Goal: Answer question/provide support: Share knowledge or assist other users

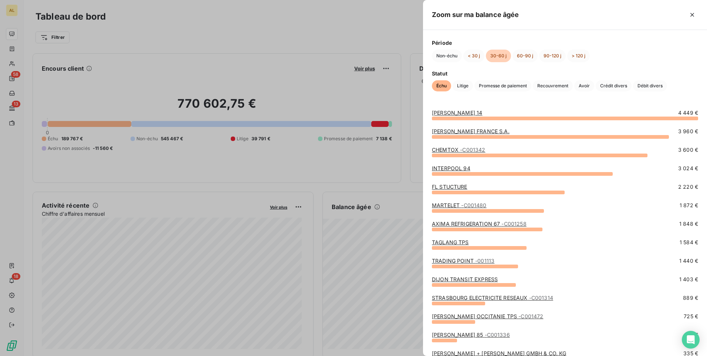
click at [487, 118] on div at bounding box center [565, 118] width 266 height 4
click at [446, 114] on link "[PERSON_NAME] 14" at bounding box center [457, 112] width 50 height 6
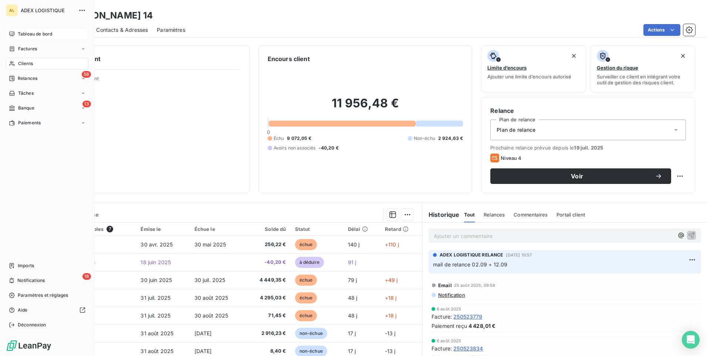
click at [16, 30] on div "Tableau de bord" at bounding box center [47, 34] width 82 height 12
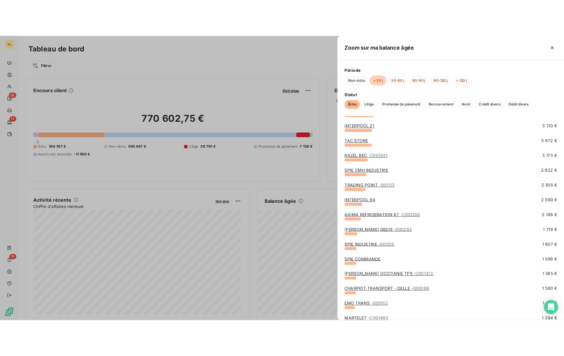
scroll to position [259, 0]
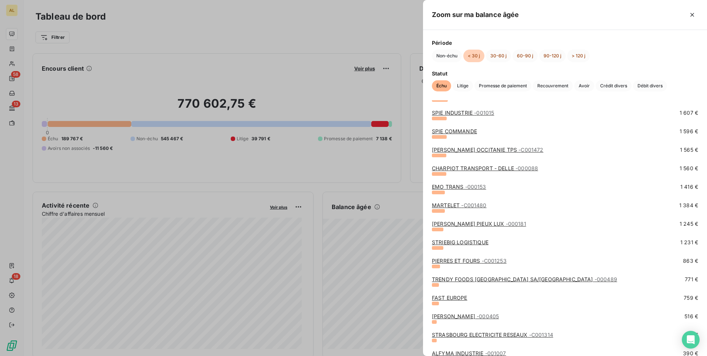
click at [444, 225] on link "[PERSON_NAME] PIEUX LUX - 000181" at bounding box center [479, 223] width 94 height 6
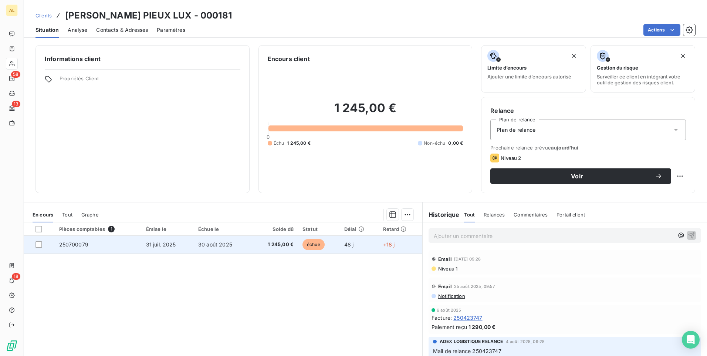
click at [153, 246] on span "31 juil. 2025" at bounding box center [161, 244] width 30 height 6
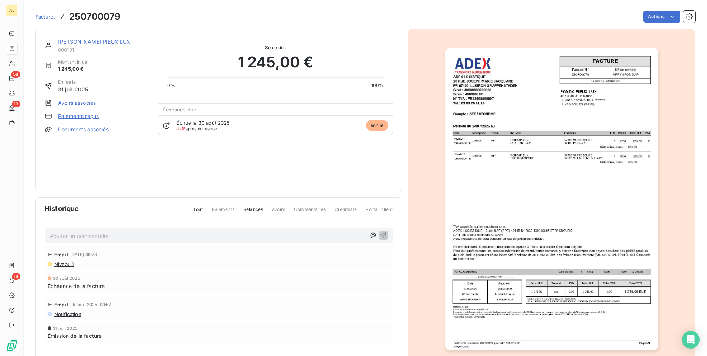
click at [549, 159] on img "button" at bounding box center [551, 198] width 213 height 301
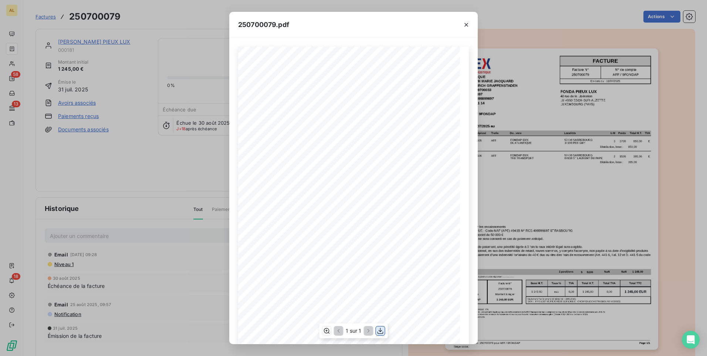
click at [376, 329] on button "button" at bounding box center [380, 330] width 9 height 9
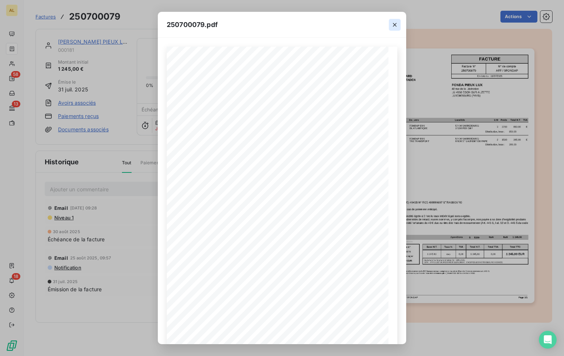
click at [398, 23] on icon "button" at bounding box center [394, 24] width 7 height 7
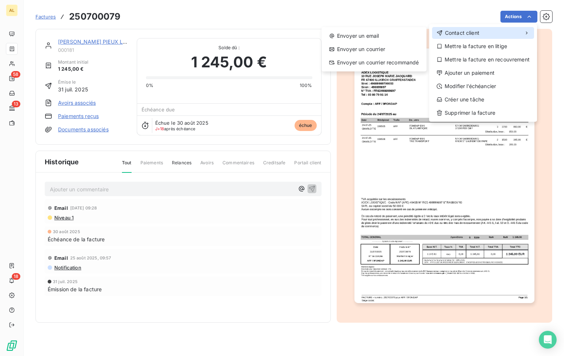
click at [473, 37] on div "Contact client" at bounding box center [483, 33] width 102 height 12
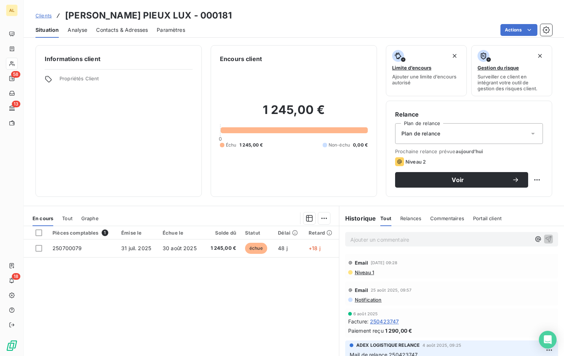
click at [108, 30] on span "Contacts & Adresses" at bounding box center [122, 29] width 52 height 7
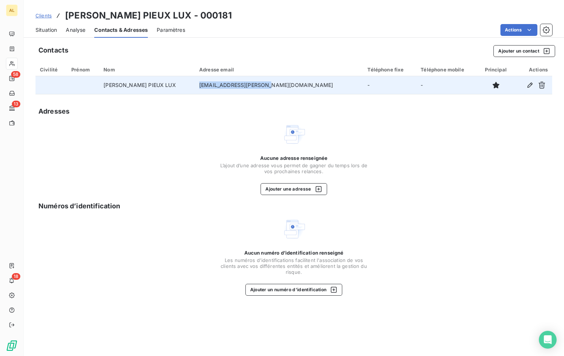
drag, startPoint x: 274, startPoint y: 85, endPoint x: 206, endPoint y: 93, distance: 69.2
click at [206, 93] on td "[EMAIL_ADDRESS][PERSON_NAME][DOMAIN_NAME]" at bounding box center [279, 85] width 168 height 18
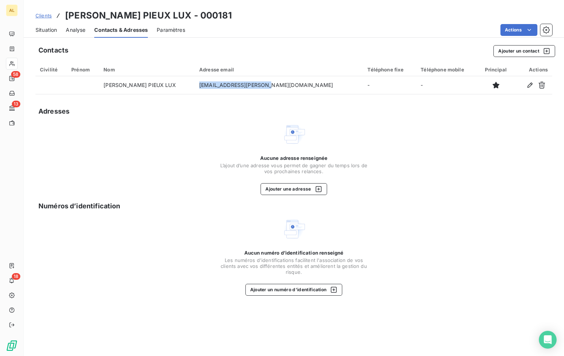
copy td "[EMAIL_ADDRESS][PERSON_NAME][DOMAIN_NAME]"
click at [37, 32] on span "Situation" at bounding box center [45, 29] width 21 height 7
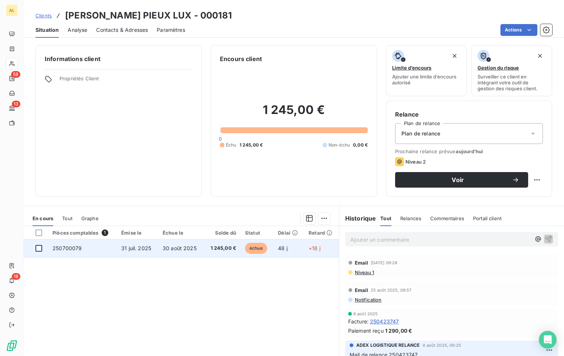
click at [39, 250] on div at bounding box center [38, 248] width 7 height 7
click at [74, 253] on td "250700079" at bounding box center [82, 248] width 69 height 18
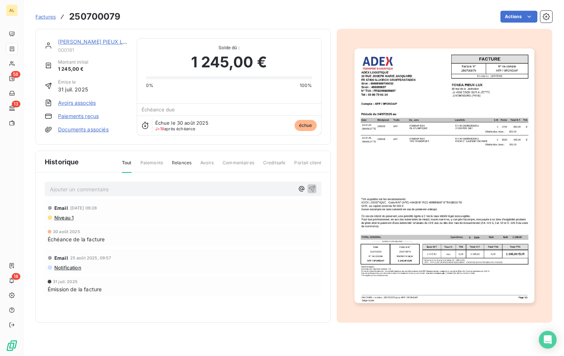
click at [188, 162] on span "Relances" at bounding box center [182, 165] width 20 height 13
click at [122, 193] on p "Ajouter un commentaire ﻿" at bounding box center [172, 189] width 244 height 9
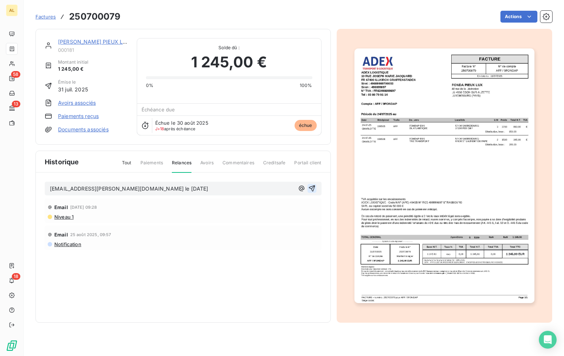
click at [313, 189] on icon "button" at bounding box center [311, 188] width 7 height 7
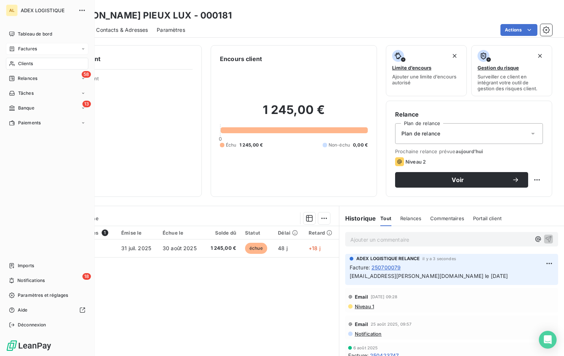
click at [34, 46] on span "Factures" at bounding box center [27, 48] width 19 height 7
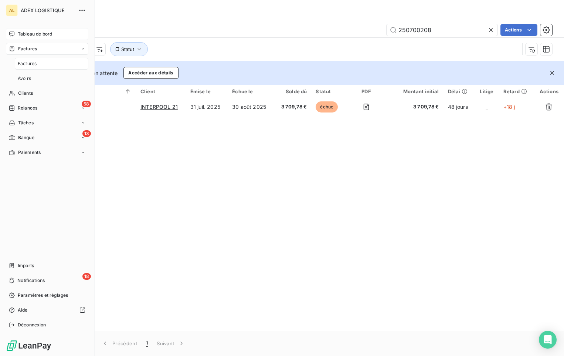
click at [54, 35] on div "Tableau de bord" at bounding box center [47, 34] width 82 height 12
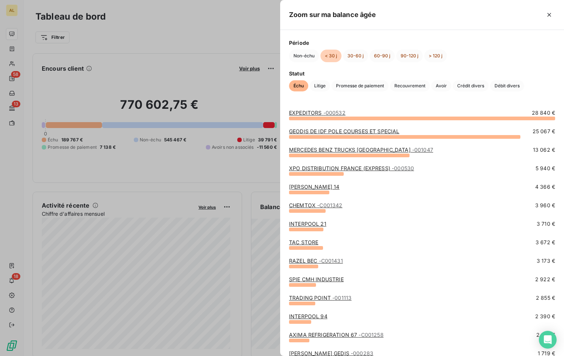
scroll to position [148, 0]
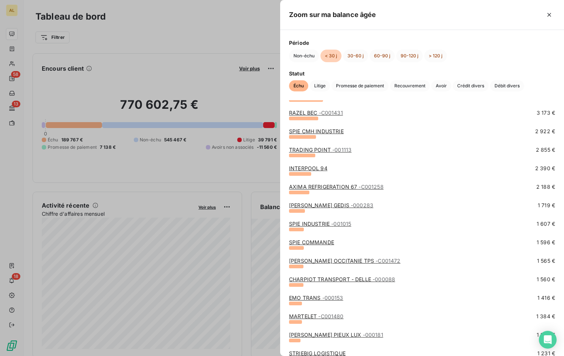
click at [323, 204] on link "[PERSON_NAME] GEDIS - 000283" at bounding box center [331, 205] width 84 height 6
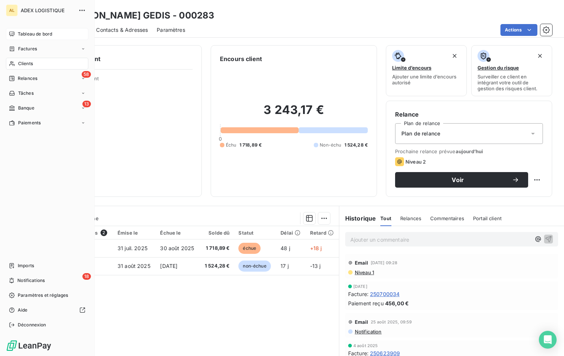
click at [32, 34] on span "Tableau de bord" at bounding box center [35, 34] width 34 height 7
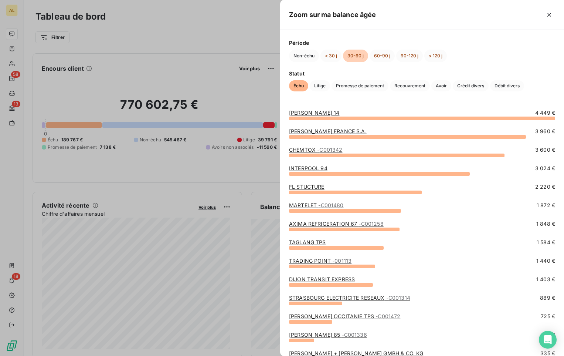
click at [301, 131] on link "[PERSON_NAME] FRANCE S.A." at bounding box center [328, 131] width 78 height 6
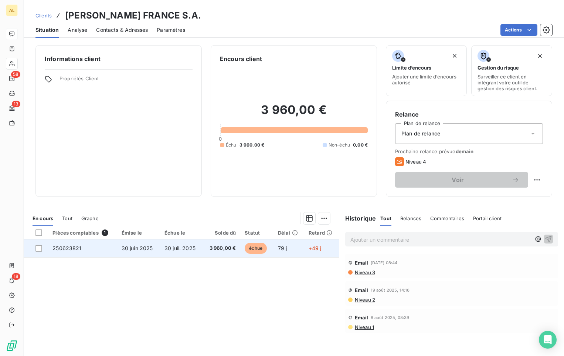
click at [66, 250] on span "250623821" at bounding box center [67, 248] width 29 height 6
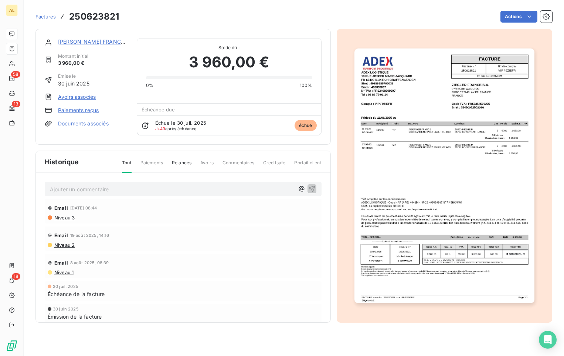
click at [411, 127] on img "button" at bounding box center [445, 175] width 180 height 254
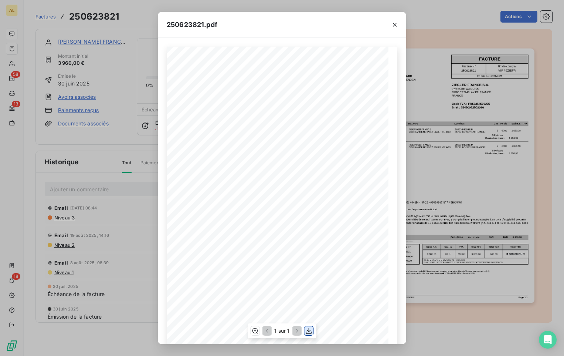
click at [312, 328] on icon "button" at bounding box center [308, 330] width 7 height 7
click at [396, 24] on icon "button" at bounding box center [395, 25] width 4 height 4
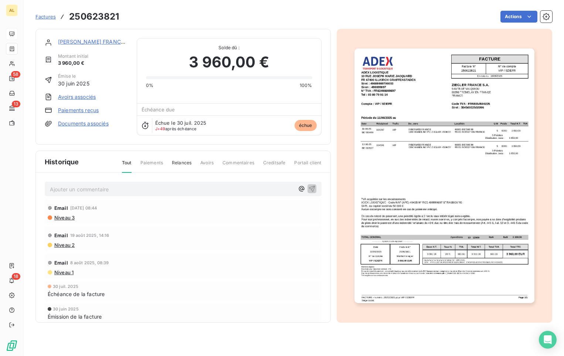
click at [74, 38] on link "[PERSON_NAME] FRANCE S.A." at bounding box center [97, 41] width 78 height 6
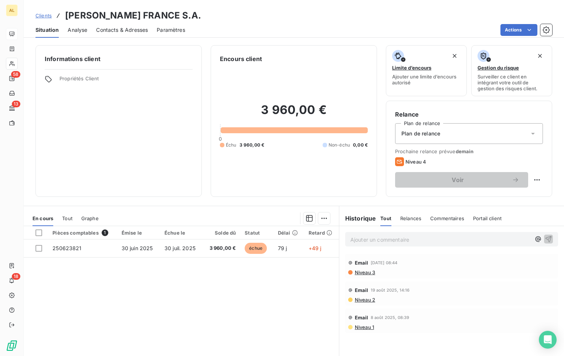
click at [115, 31] on span "Contacts & Adresses" at bounding box center [122, 29] width 52 height 7
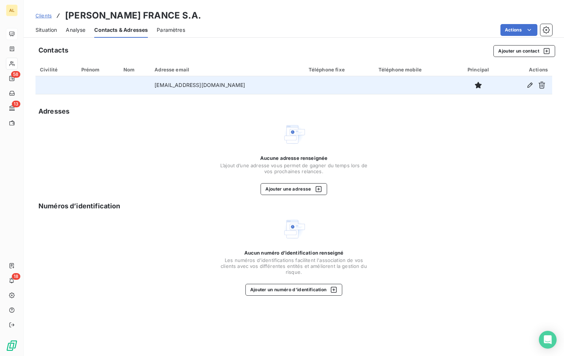
drag, startPoint x: 238, startPoint y: 87, endPoint x: 158, endPoint y: 88, distance: 80.2
click at [158, 88] on td "[EMAIL_ADDRESS][DOMAIN_NAME]" at bounding box center [227, 85] width 154 height 18
copy td "[EMAIL_ADDRESS][DOMAIN_NAME]"
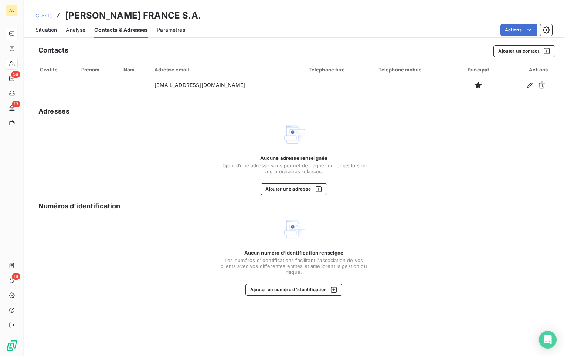
click at [50, 34] on div "Situation" at bounding box center [45, 30] width 21 height 16
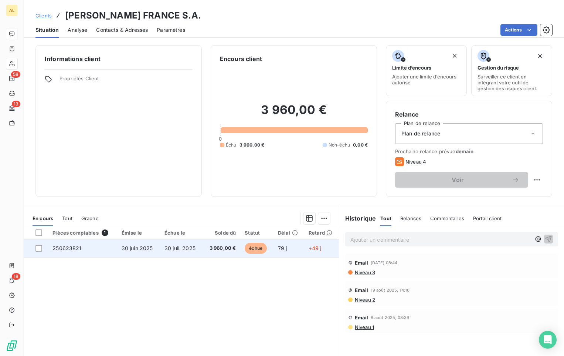
click at [77, 250] on span "250623821" at bounding box center [67, 248] width 29 height 6
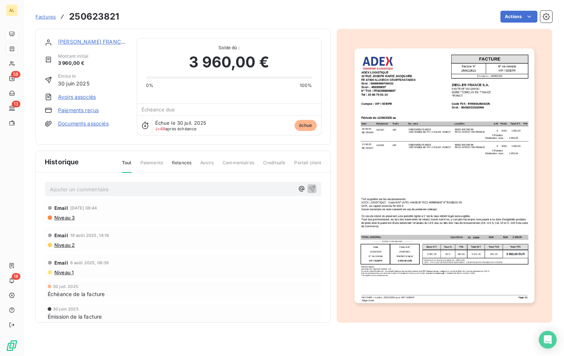
click at [181, 161] on span "Relances" at bounding box center [182, 165] width 20 height 13
click at [115, 188] on p "Ajouter un commentaire ﻿" at bounding box center [172, 189] width 244 height 9
click at [312, 186] on icon "button" at bounding box center [312, 188] width 6 height 6
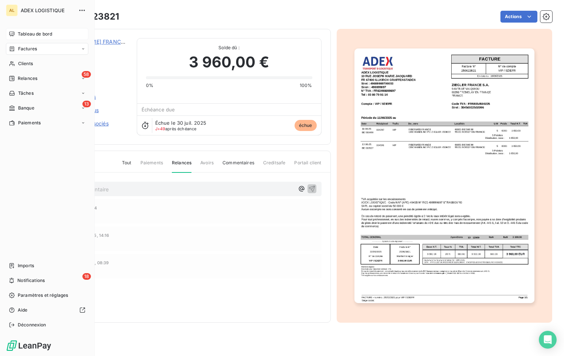
click at [23, 32] on span "Tableau de bord" at bounding box center [35, 34] width 34 height 7
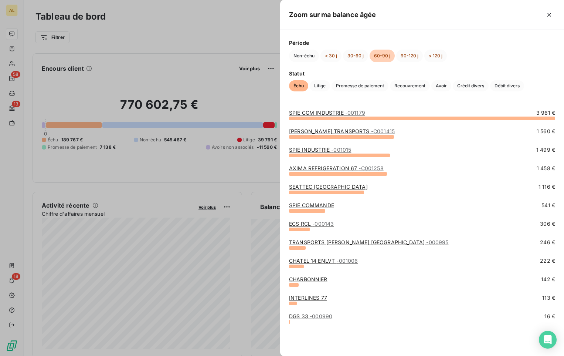
click at [304, 243] on link "TRANSPORTS [PERSON_NAME] [GEOGRAPHIC_DATA] - 000995" at bounding box center [369, 242] width 160 height 6
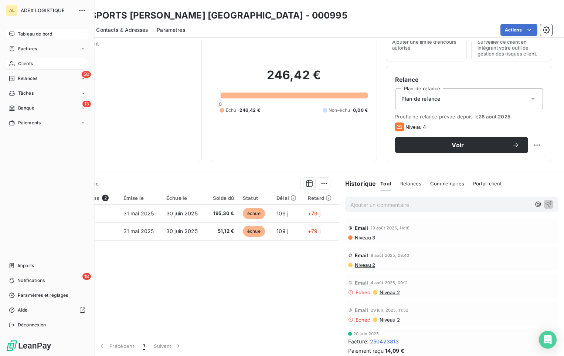
click at [26, 33] on span "Tableau de bord" at bounding box center [35, 34] width 34 height 7
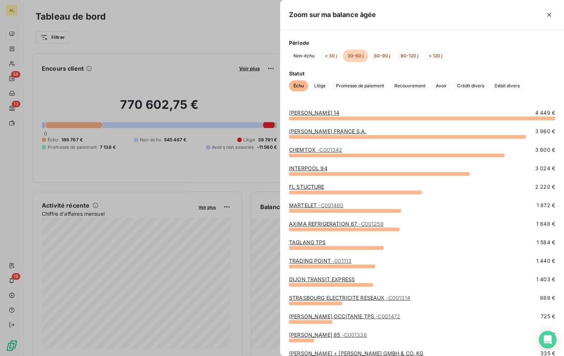
click at [311, 238] on div "AXIMA REFRIGERATION 67 - C001258 1 848 €" at bounding box center [422, 229] width 266 height 18
click at [307, 244] on link "TAGLANG TPS" at bounding box center [307, 242] width 37 height 6
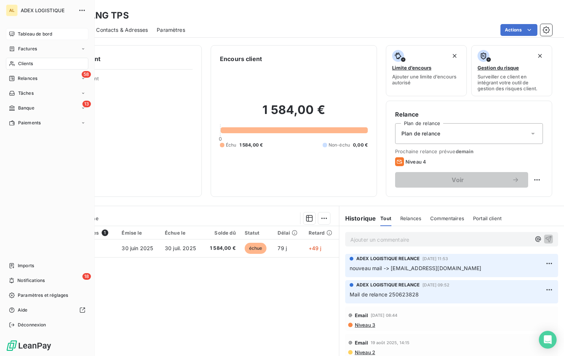
click at [11, 35] on icon at bounding box center [12, 34] width 6 height 6
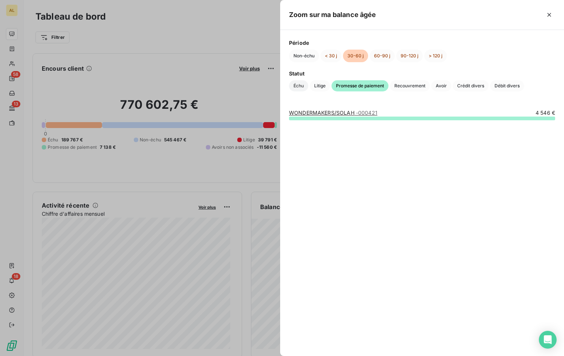
click at [297, 89] on span "Échu" at bounding box center [298, 85] width 19 height 11
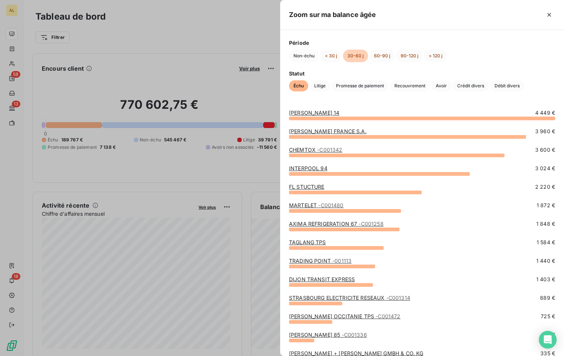
click at [301, 85] on span "Échu" at bounding box center [298, 85] width 19 height 11
click at [313, 135] on div "[PERSON_NAME] FRANCE S.A." at bounding box center [328, 131] width 78 height 7
click at [309, 114] on link "[PERSON_NAME] 14" at bounding box center [314, 112] width 50 height 6
click at [308, 151] on link "CHEMTOX - C001342" at bounding box center [315, 149] width 53 height 6
click at [309, 172] on div at bounding box center [379, 174] width 181 height 4
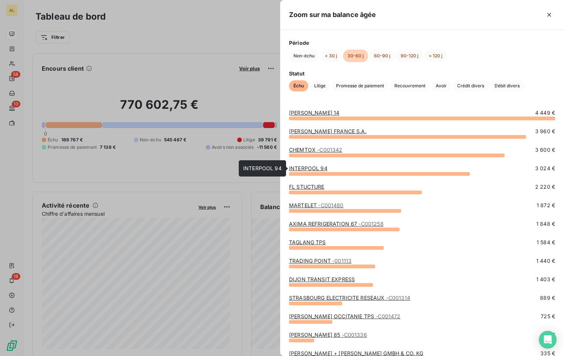
click at [310, 167] on link "INTERPOOL 94" at bounding box center [308, 168] width 38 height 6
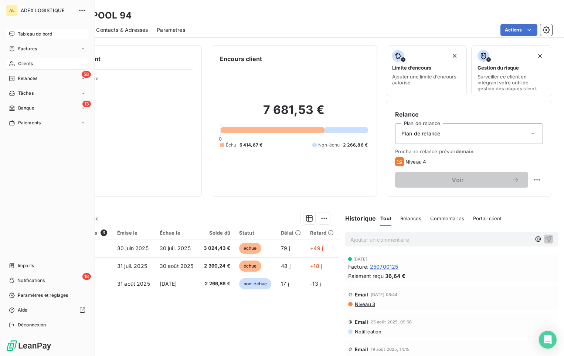
click at [35, 34] on span "Tableau de bord" at bounding box center [35, 34] width 34 height 7
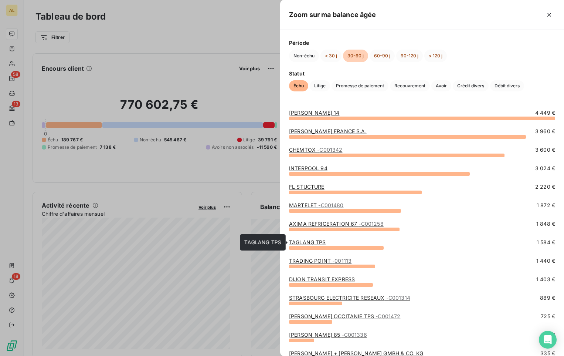
click at [303, 242] on link "TAGLANG TPS" at bounding box center [307, 242] width 37 height 6
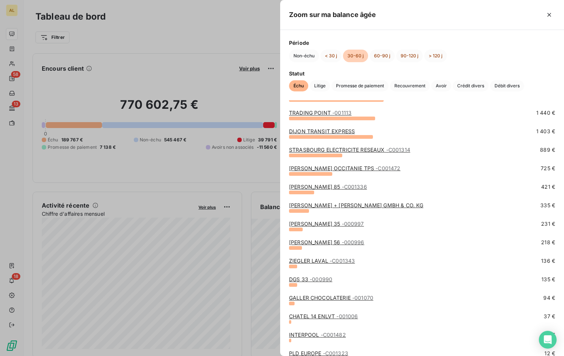
scroll to position [178, 0]
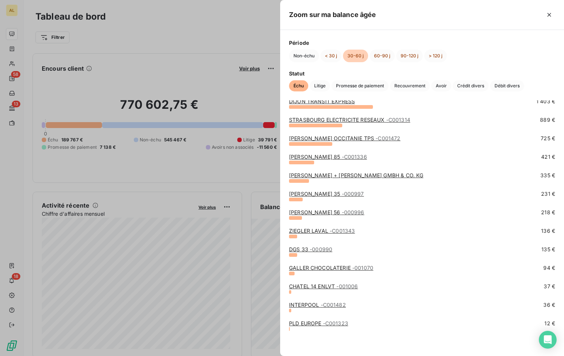
click at [296, 286] on link "CHATEL 14 ENLVT - 001006" at bounding box center [323, 286] width 69 height 6
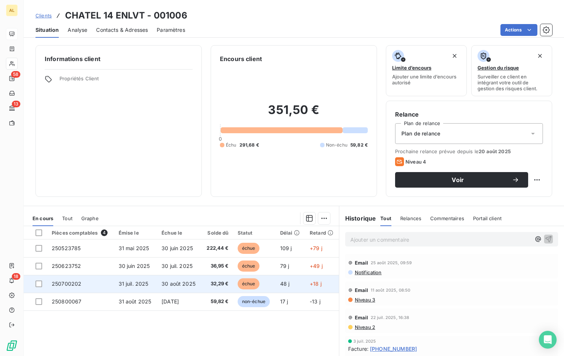
scroll to position [35, 0]
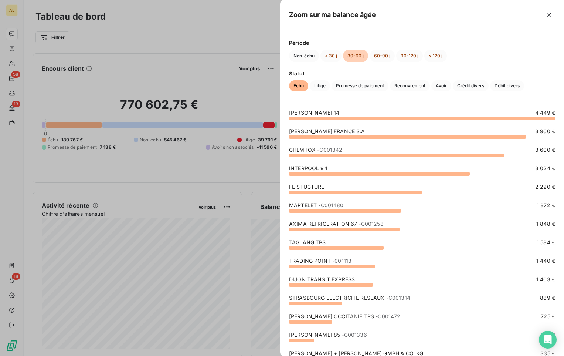
scroll to position [111, 0]
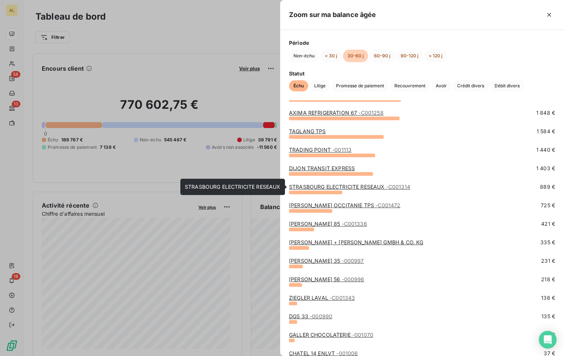
click at [328, 186] on link "STRASBOURG ELECTRICITE RESEAUX - C001314" at bounding box center [349, 186] width 121 height 6
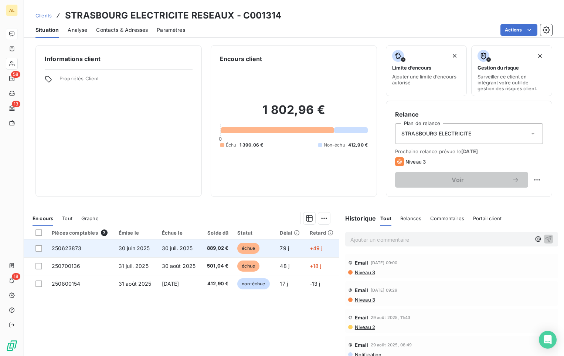
click at [247, 247] on span "échue" at bounding box center [248, 248] width 22 height 11
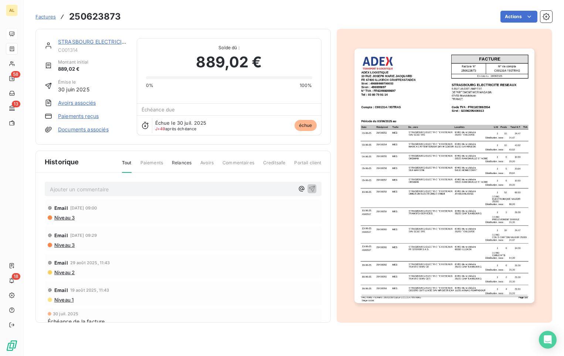
click at [464, 237] on img "button" at bounding box center [445, 175] width 180 height 254
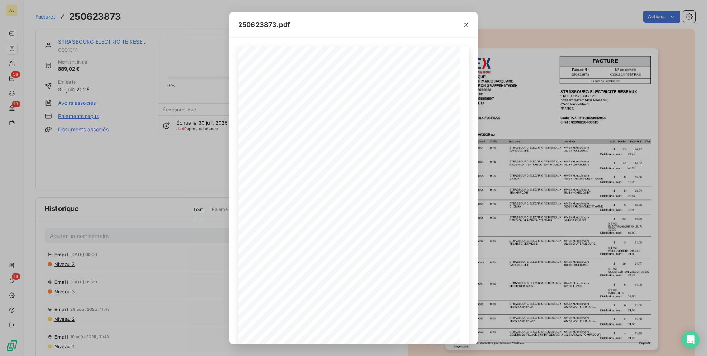
drag, startPoint x: 465, startPoint y: 26, endPoint x: 358, endPoint y: 4, distance: 109.6
click at [465, 26] on icon "button" at bounding box center [466, 25] width 4 height 4
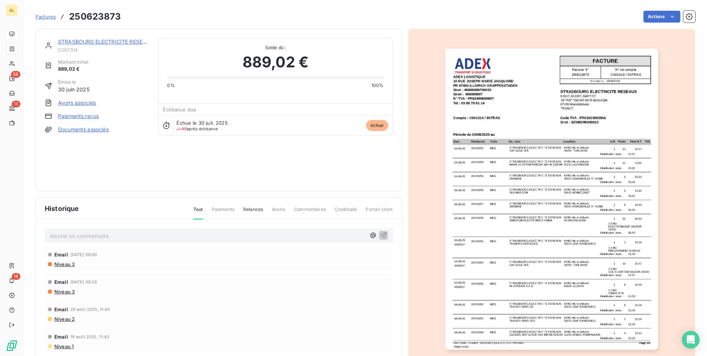
drag, startPoint x: 68, startPoint y: 35, endPoint x: 70, endPoint y: 40, distance: 4.7
click at [68, 35] on div "STRASBOURG ELECTRICITE RESEAUX C001314 Montant initial 889,02 € Émise le 30 jui…" at bounding box center [218, 110] width 367 height 162
click at [70, 41] on link "STRASBOURG ELECTRICITE RESEAUX" at bounding box center [106, 41] width 96 height 6
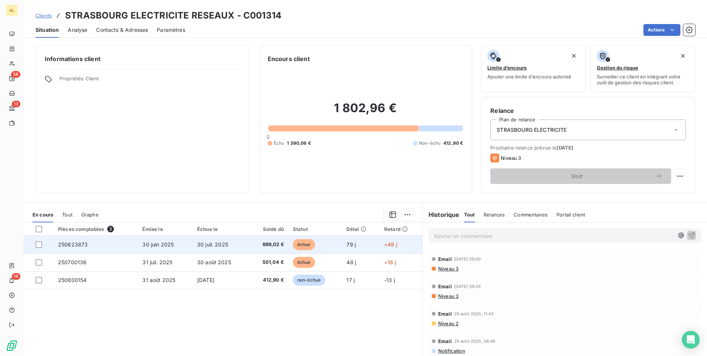
click at [87, 240] on td "250623873" at bounding box center [96, 245] width 84 height 18
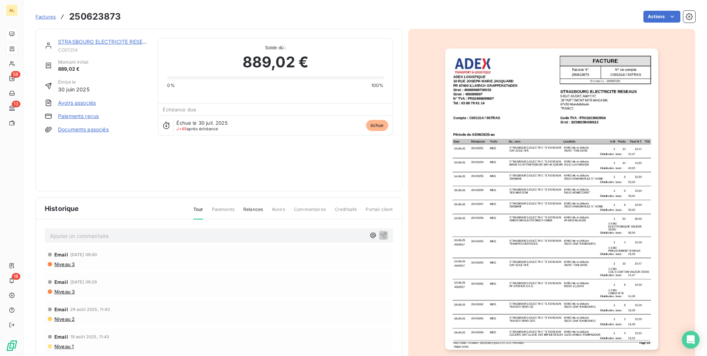
click at [244, 209] on span "Relances" at bounding box center [253, 212] width 20 height 13
click at [253, 209] on span "Relances" at bounding box center [253, 212] width 20 height 13
click at [149, 237] on p "Ajouter un commentaire ﻿" at bounding box center [208, 235] width 316 height 9
click at [380, 234] on icon "button" at bounding box center [383, 234] width 7 height 7
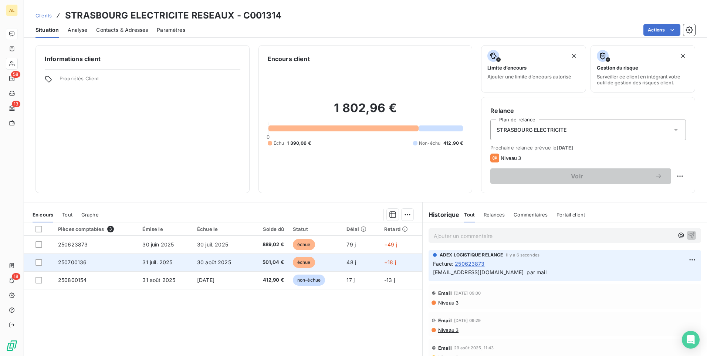
click at [156, 258] on td "31 juil. 2025" at bounding box center [165, 262] width 54 height 18
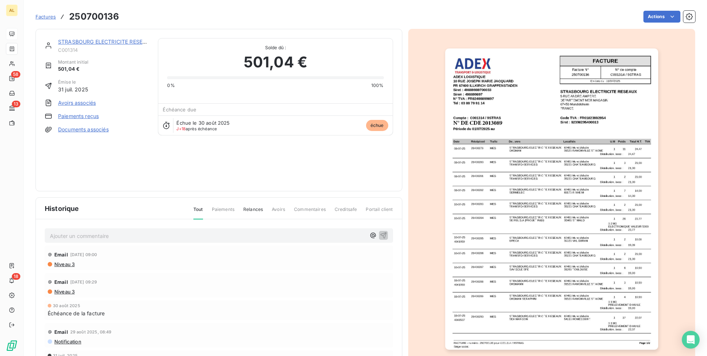
click at [163, 237] on p "Ajouter un commentaire ﻿" at bounding box center [208, 235] width 316 height 9
click at [380, 236] on icon "button" at bounding box center [383, 235] width 6 height 6
